Goal: Task Accomplishment & Management: Manage account settings

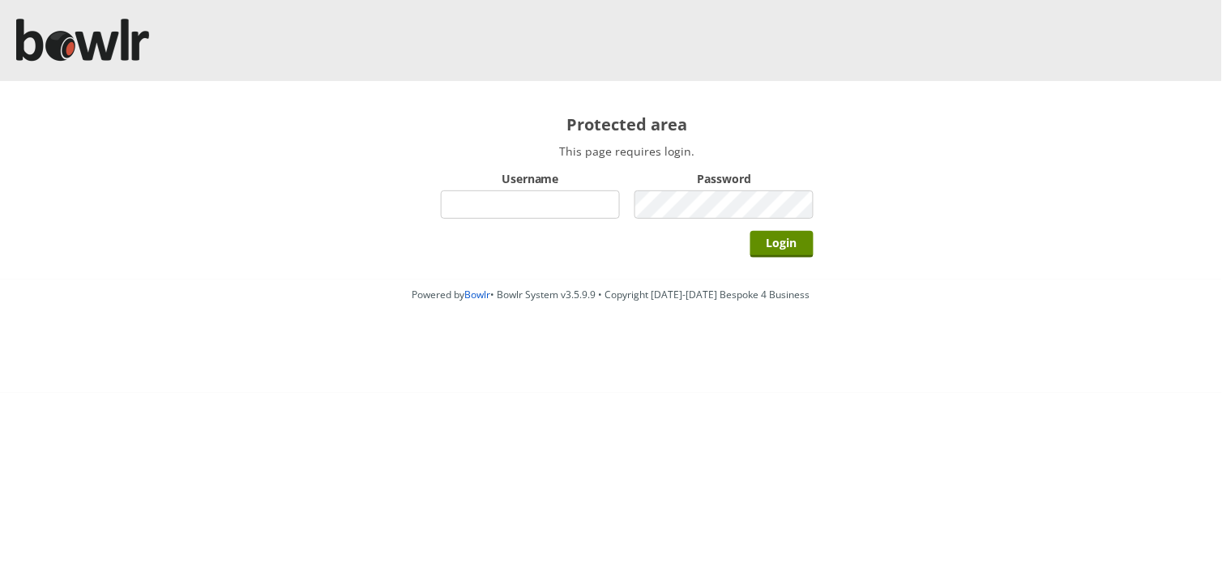
click at [574, 203] on input "Username" at bounding box center [530, 204] width 179 height 28
type input "hornseaindoorbowlsclub"
click at [750, 231] on input "Login" at bounding box center [781, 244] width 63 height 27
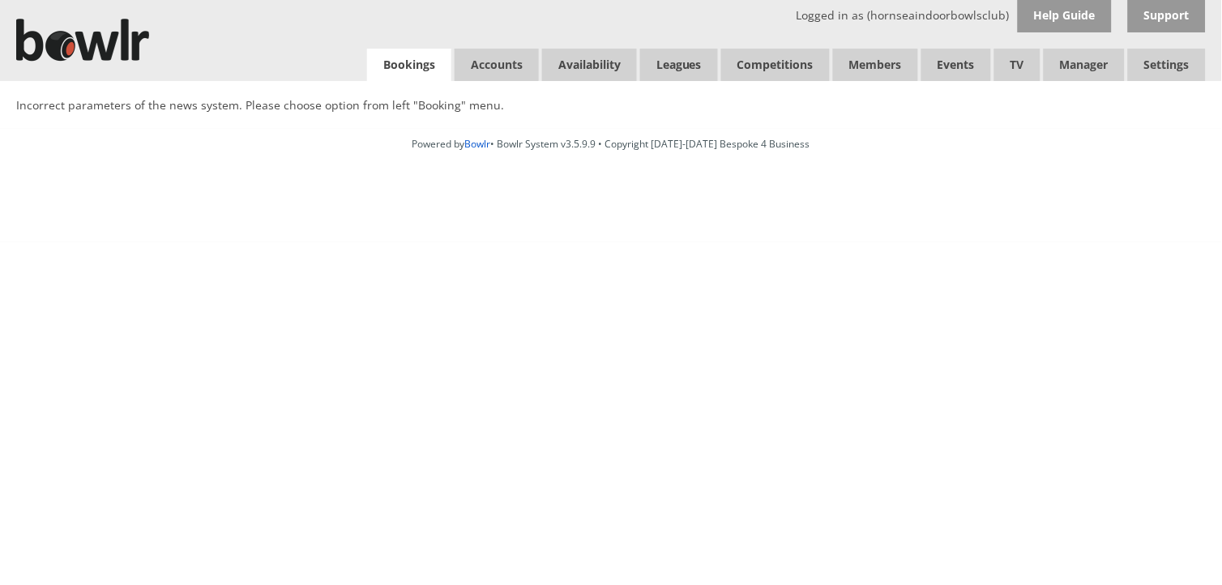
click at [422, 55] on link "Bookings" at bounding box center [409, 65] width 84 height 33
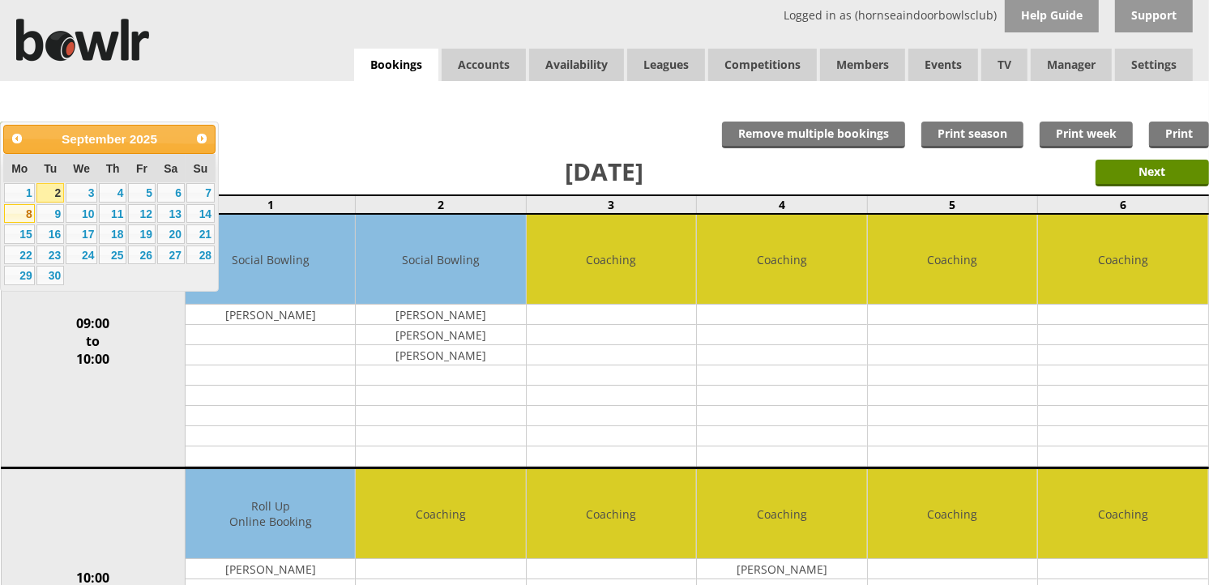
click at [26, 220] on link "8" at bounding box center [19, 213] width 31 height 19
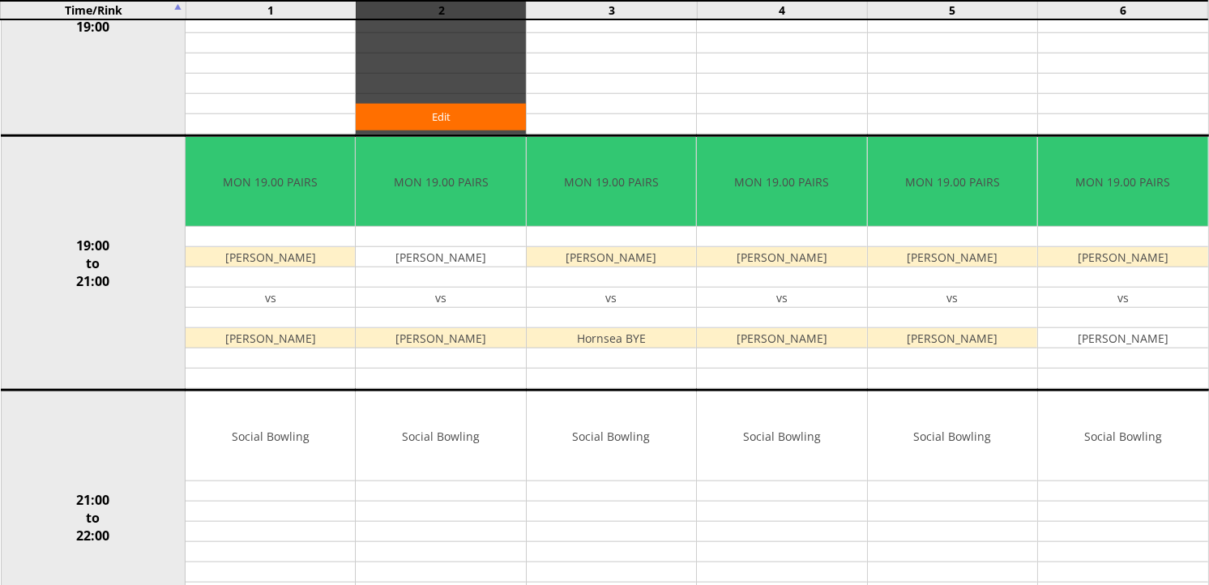
scroll to position [1566, 0]
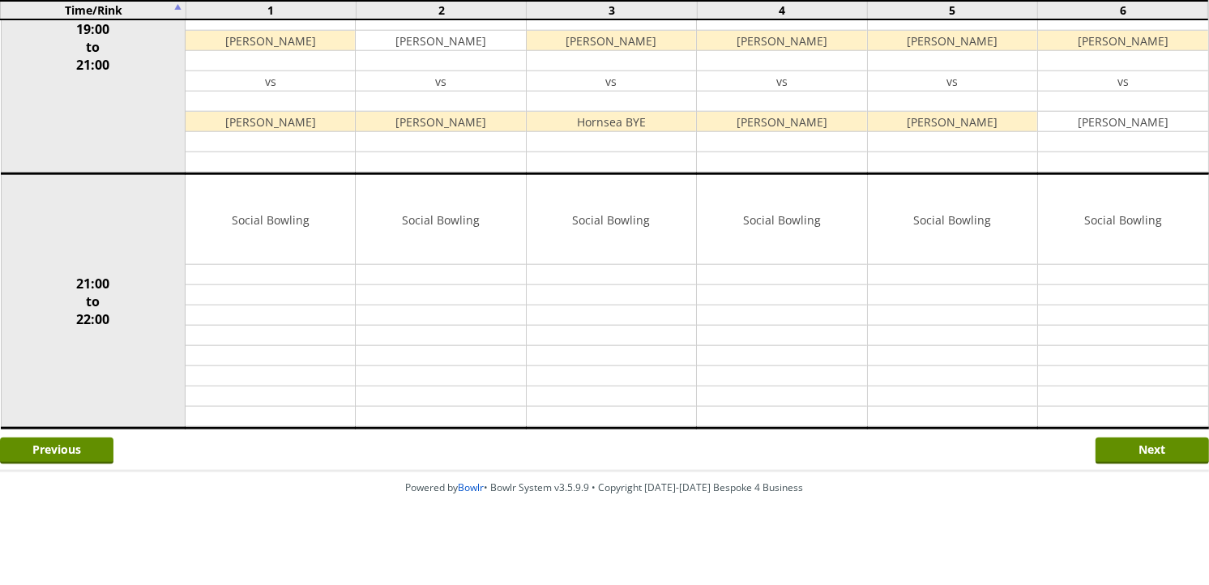
click at [1103, 434] on div "Previous Next" at bounding box center [604, 449] width 1209 height 41
click at [1107, 438] on input "Next" at bounding box center [1151, 450] width 113 height 27
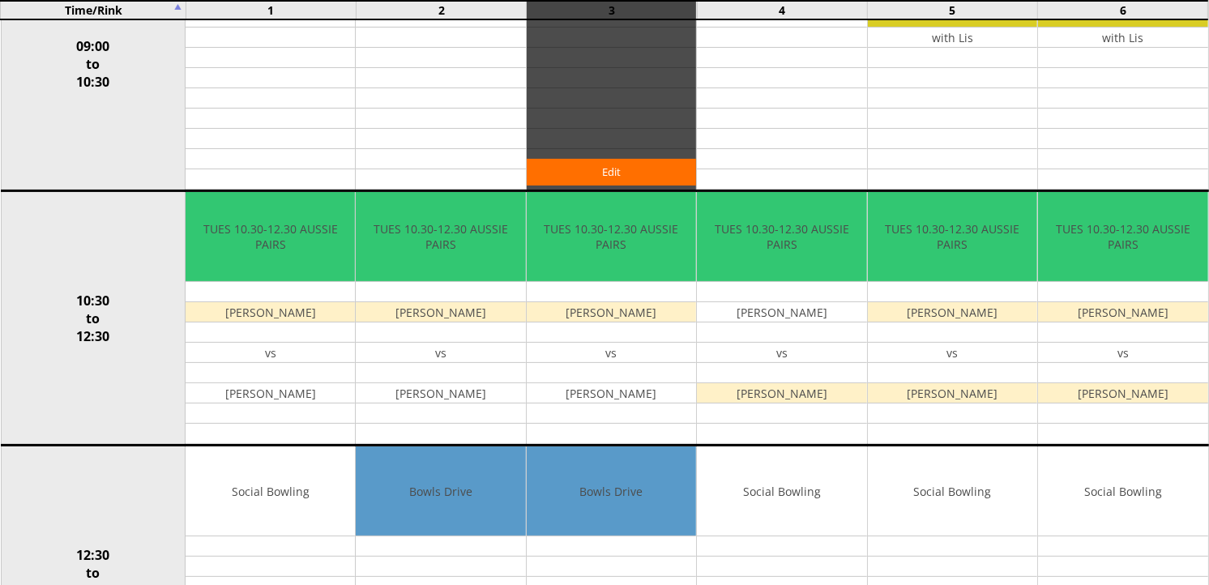
scroll to position [90, 0]
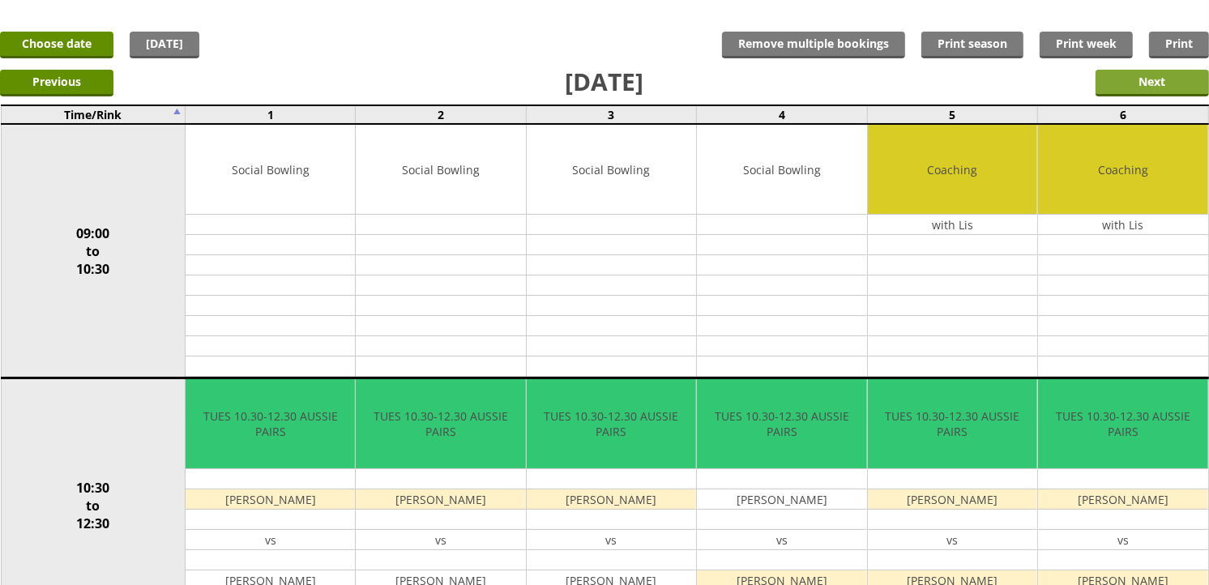
click at [1106, 86] on input "Next" at bounding box center [1151, 83] width 113 height 27
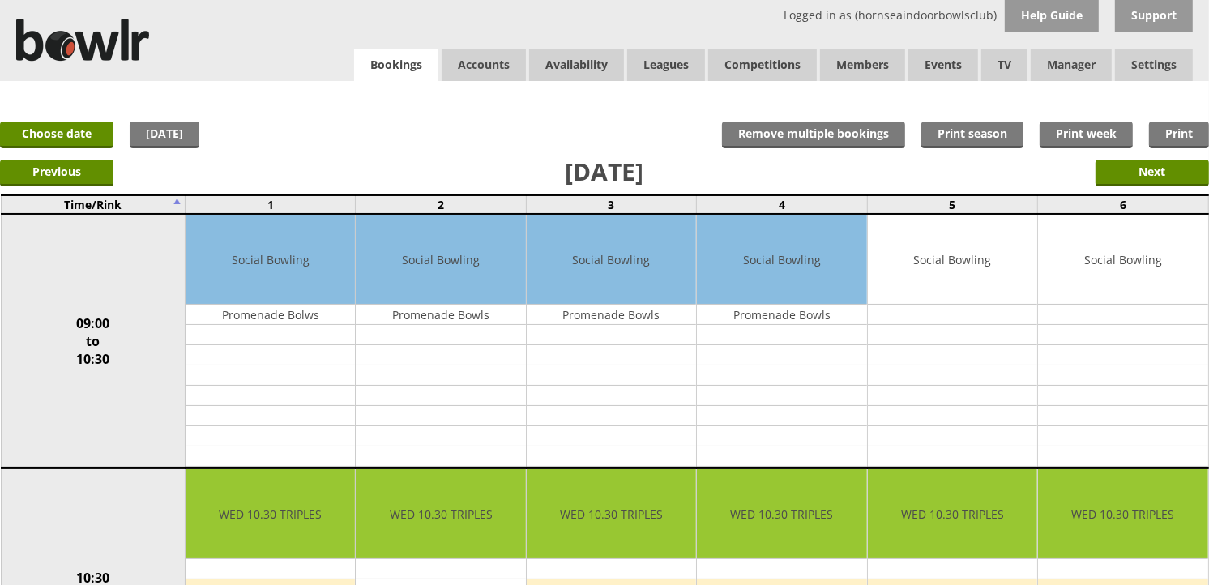
click at [387, 70] on link "Bookings" at bounding box center [396, 65] width 84 height 33
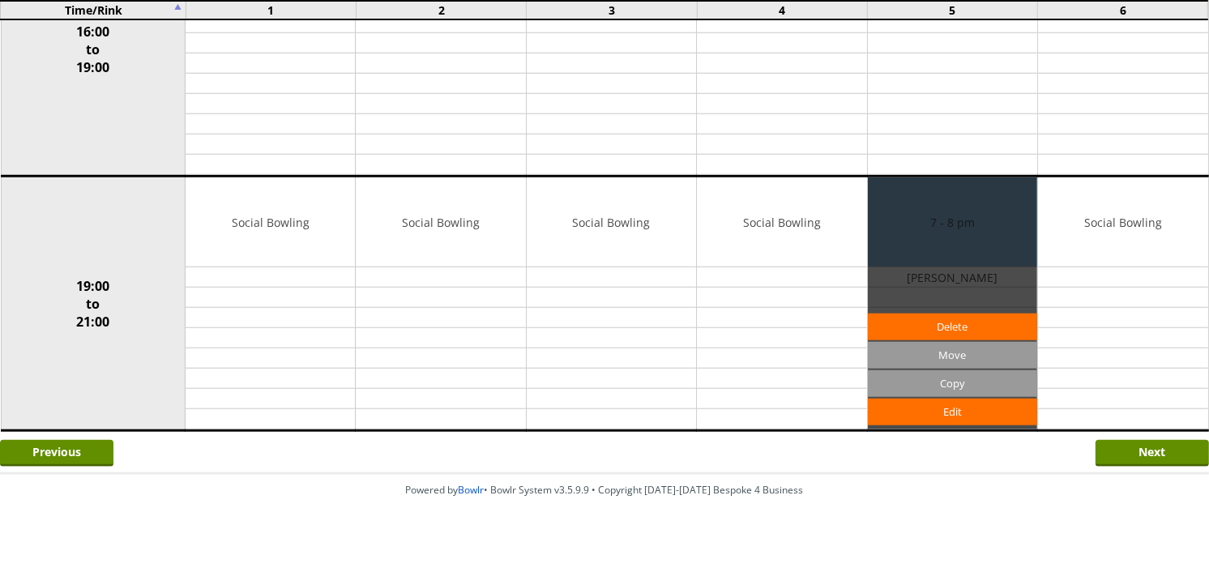
scroll to position [1311, 0]
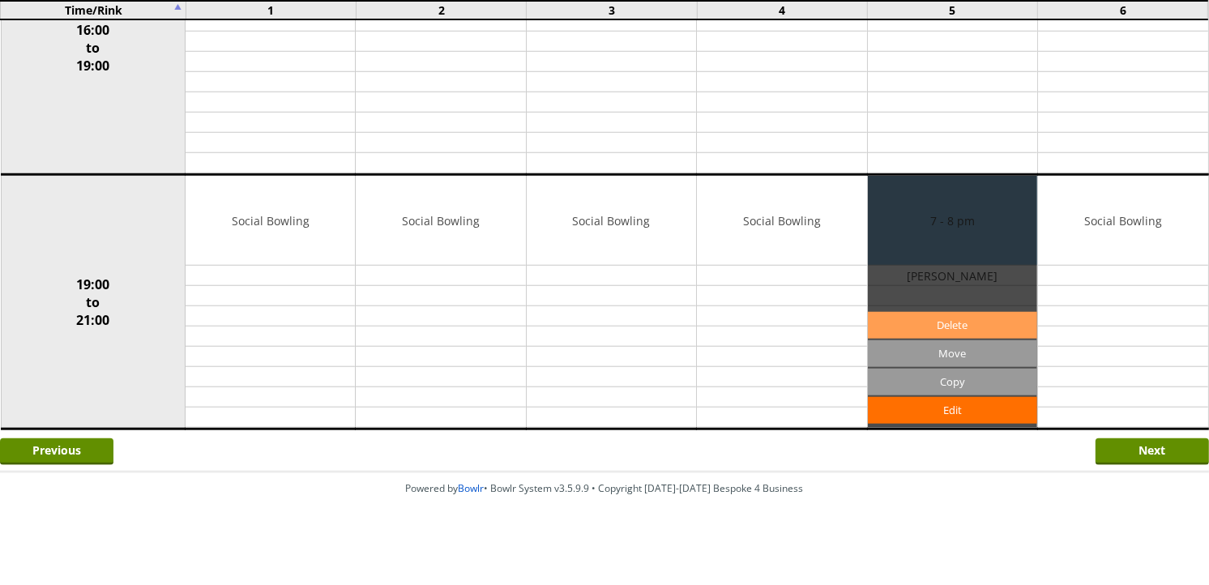
click at [967, 335] on link "Delete" at bounding box center [952, 325] width 169 height 27
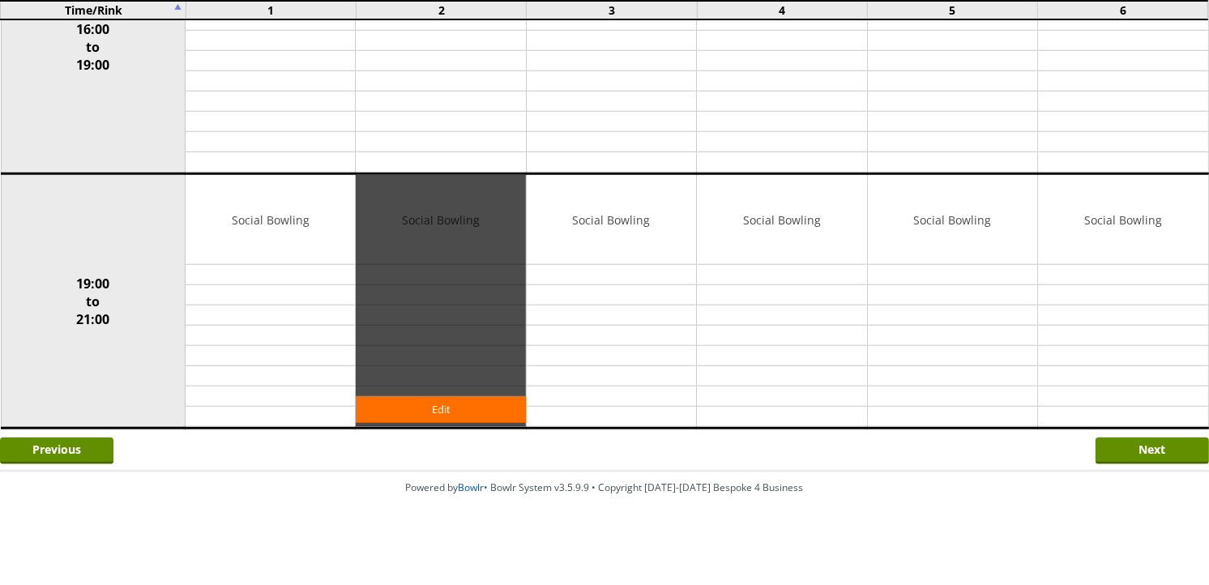
scroll to position [1353, 0]
click at [436, 401] on link "Edit" at bounding box center [440, 409] width 169 height 27
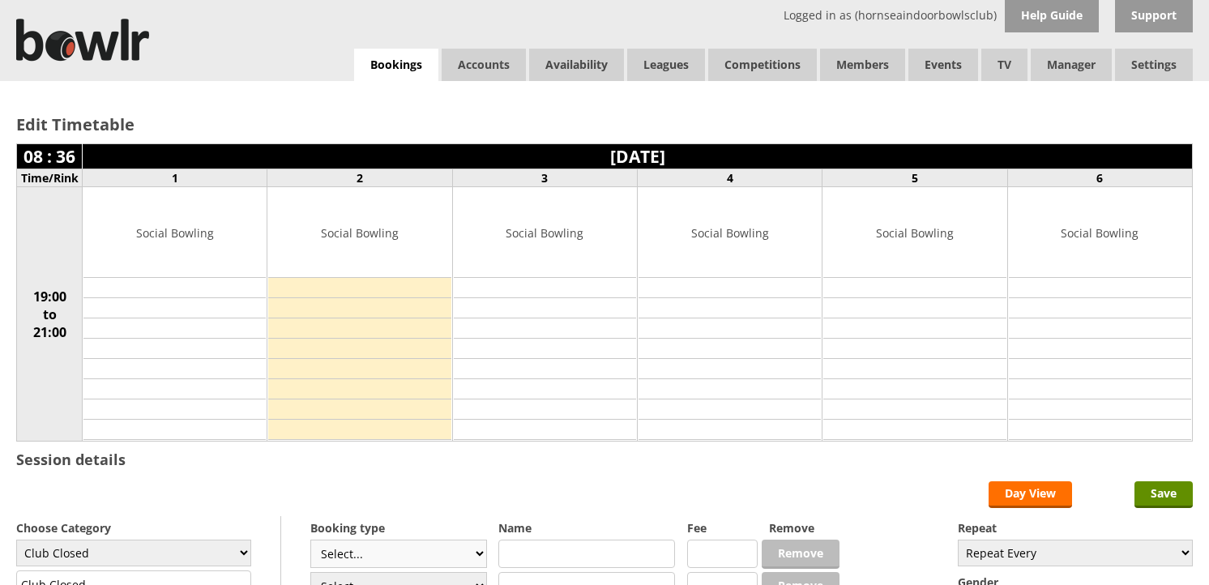
click at [432, 540] on select "Select... Club Competition (Member) Club Competition (Visitor) National (Member…" at bounding box center [398, 554] width 177 height 28
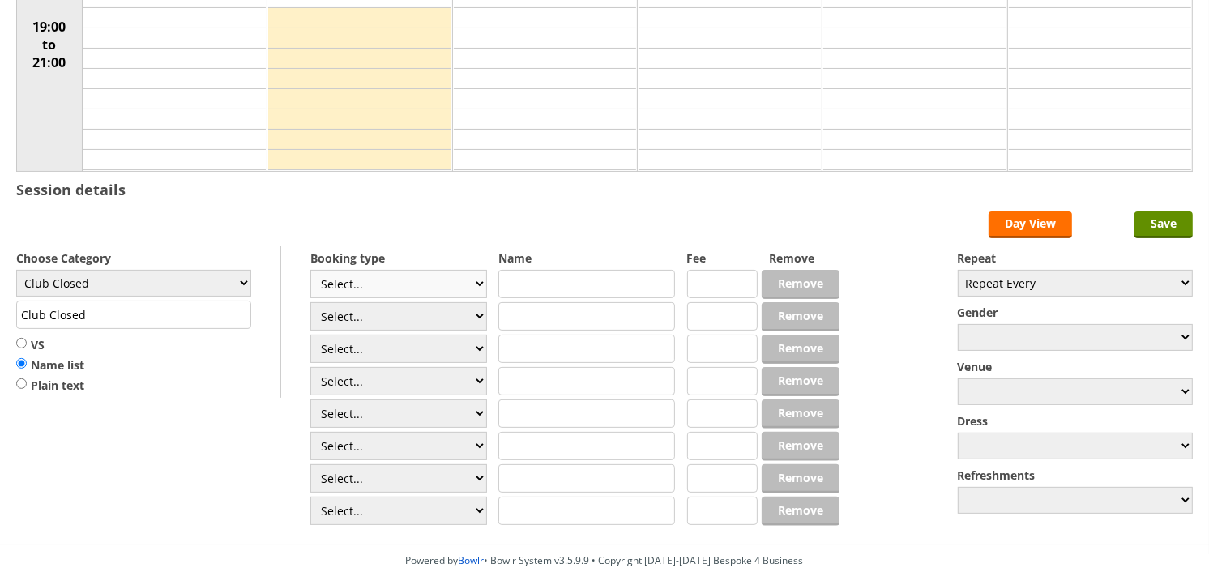
select select "1_54"
click at [310, 271] on select "Select... Club Competition (Member) Club Competition (Visitor) National (Member…" at bounding box center [398, 284] width 177 height 28
type input "3.0000"
click at [224, 279] on select "Club Closed Singles League Triples League Pairs League Friendly Social Bowling …" at bounding box center [133, 283] width 235 height 27
select select "119"
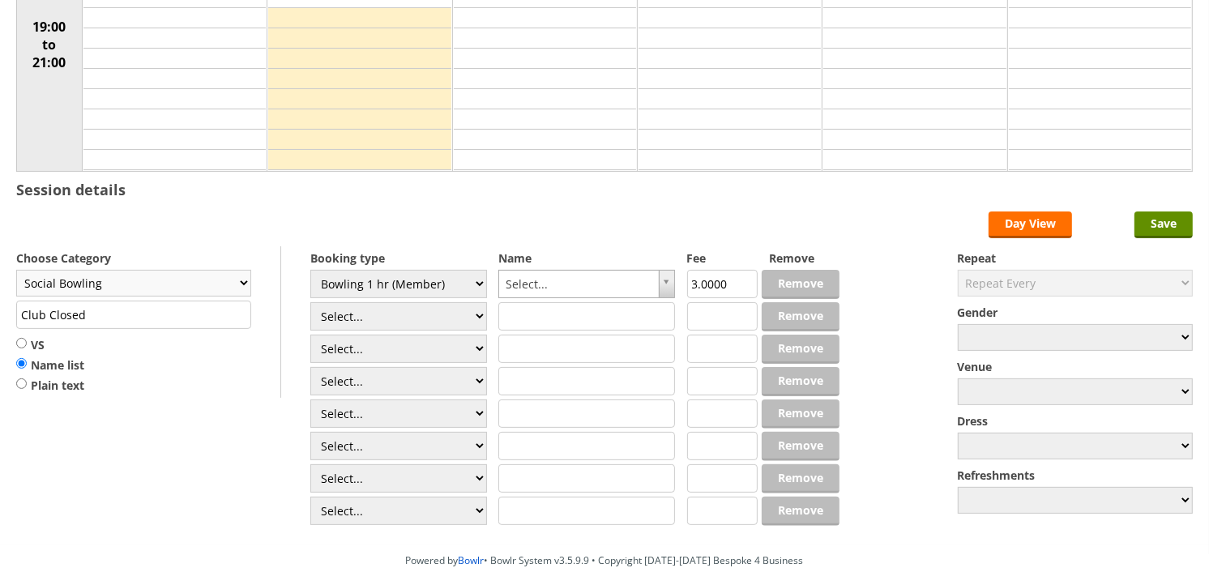
click at [16, 271] on select "Club Closed Singles League Triples League Pairs League Friendly Social Bowling …" at bounding box center [133, 283] width 235 height 27
type input "Social Bowling"
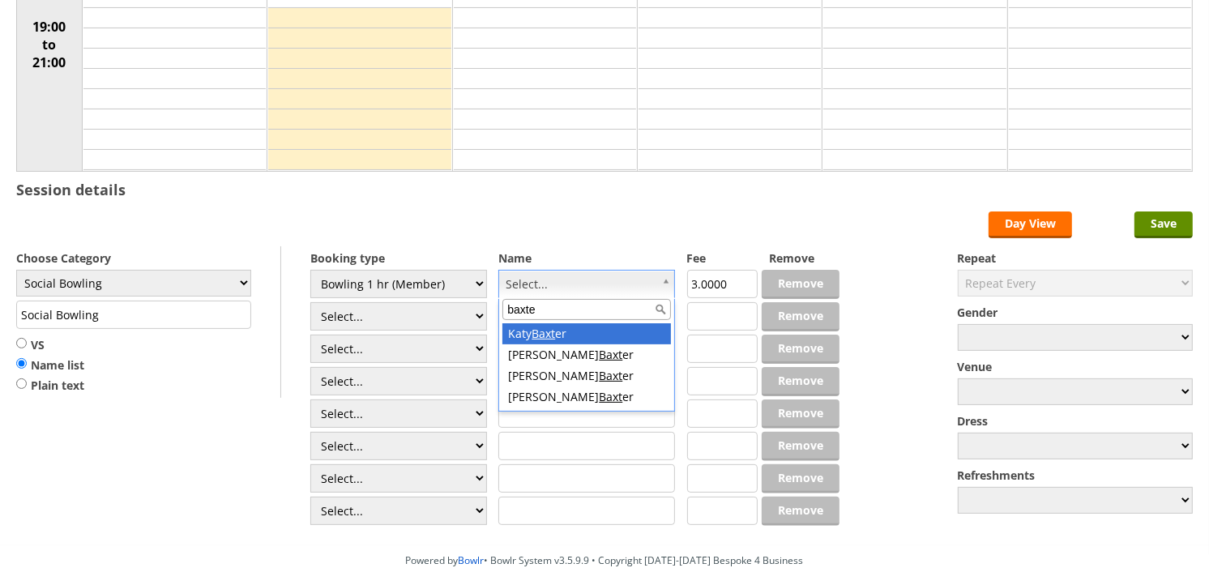
type input "[PERSON_NAME]"
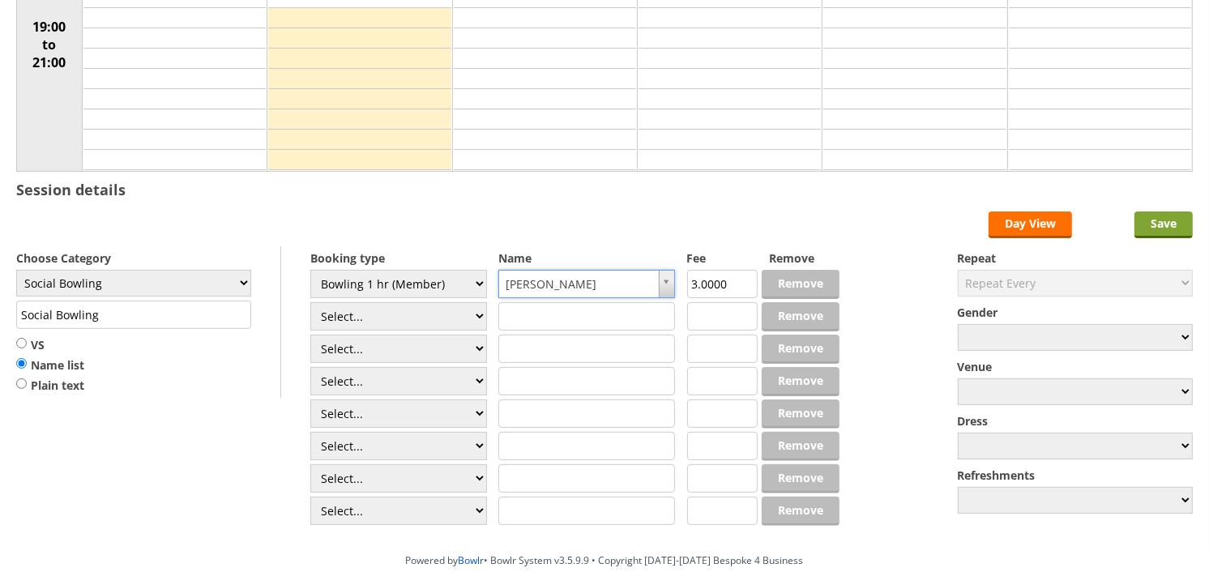
click at [1180, 222] on input "Save" at bounding box center [1163, 224] width 58 height 27
